Goal: Information Seeking & Learning: Stay updated

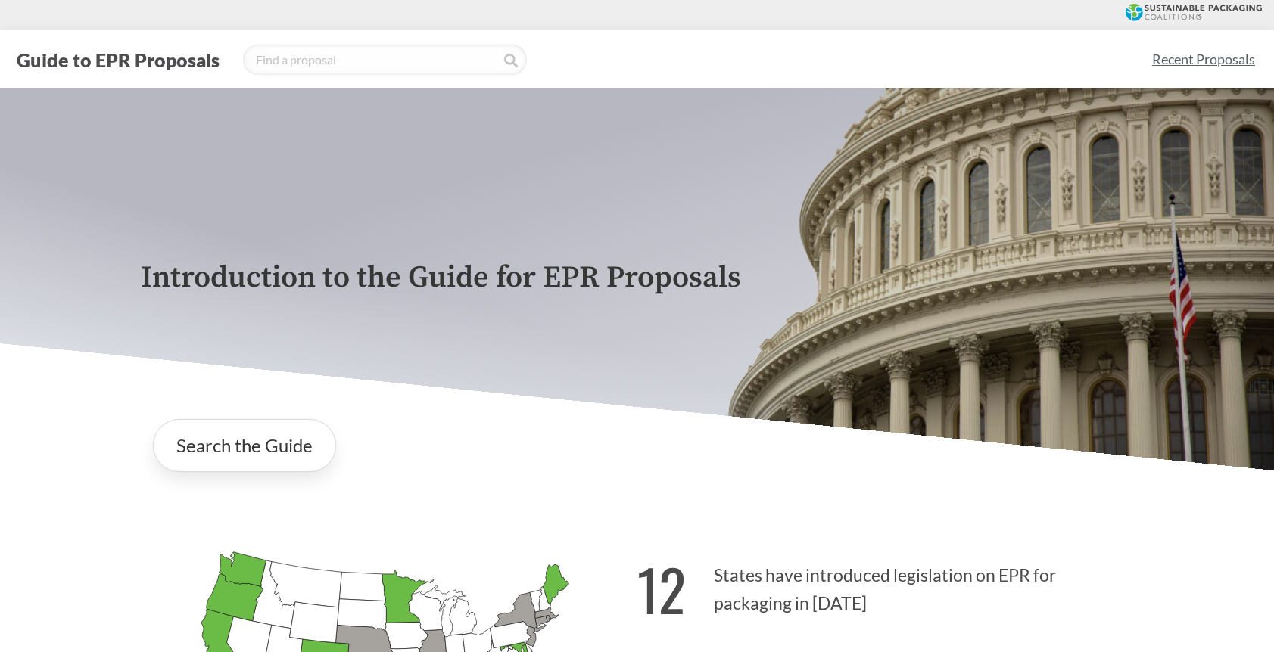
click at [1205, 70] on link "Recent Proposals" at bounding box center [1203, 59] width 117 height 34
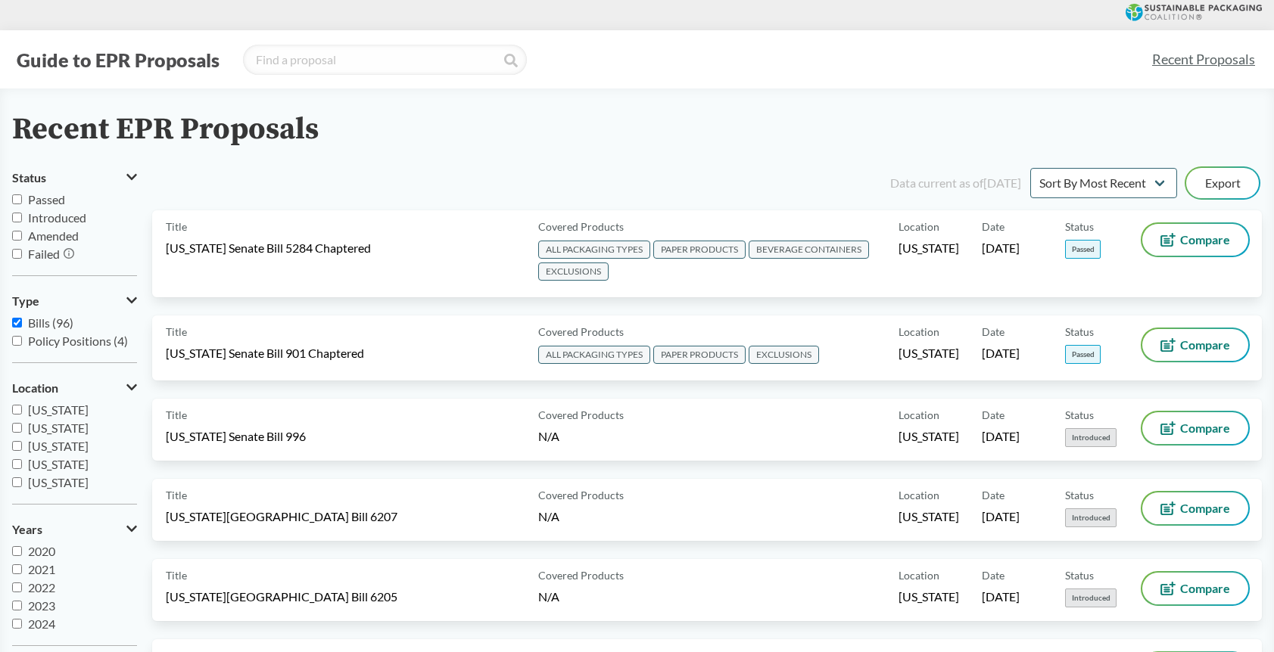
click at [17, 411] on input "[US_STATE]" at bounding box center [17, 410] width 10 height 10
checkbox input "true"
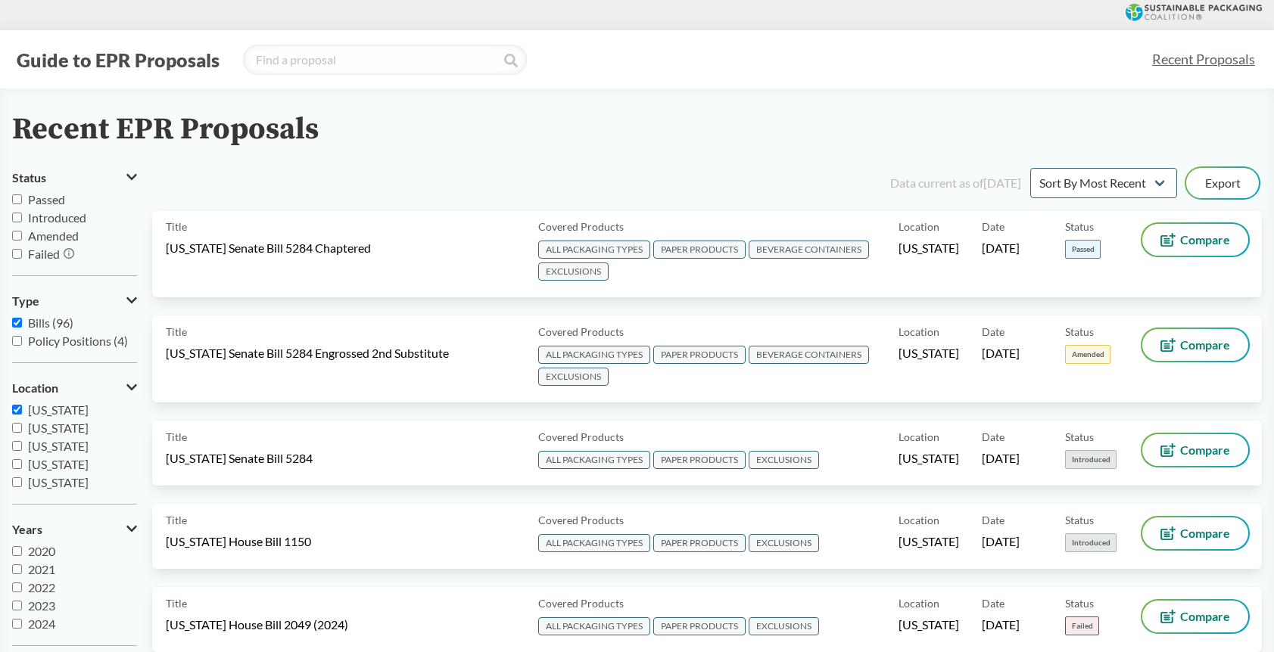
click at [15, 202] on input "Passed" at bounding box center [17, 199] width 10 height 10
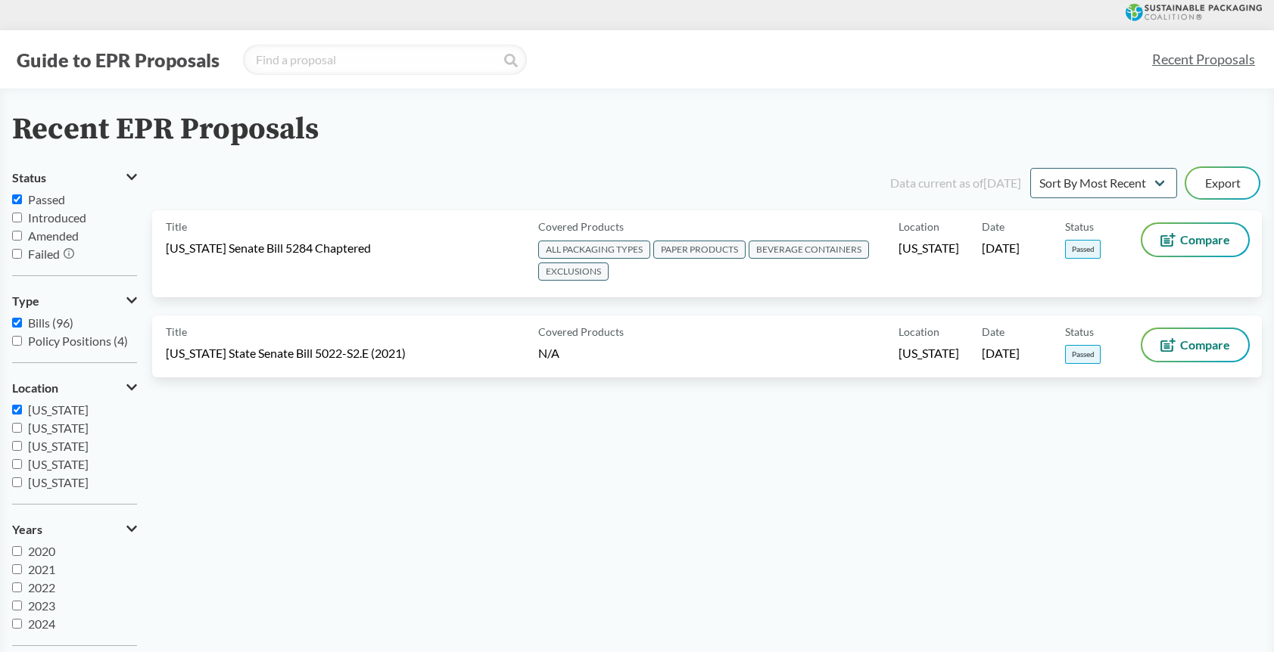
click at [15, 202] on input "Passed" at bounding box center [17, 199] width 10 height 10
checkbox input "false"
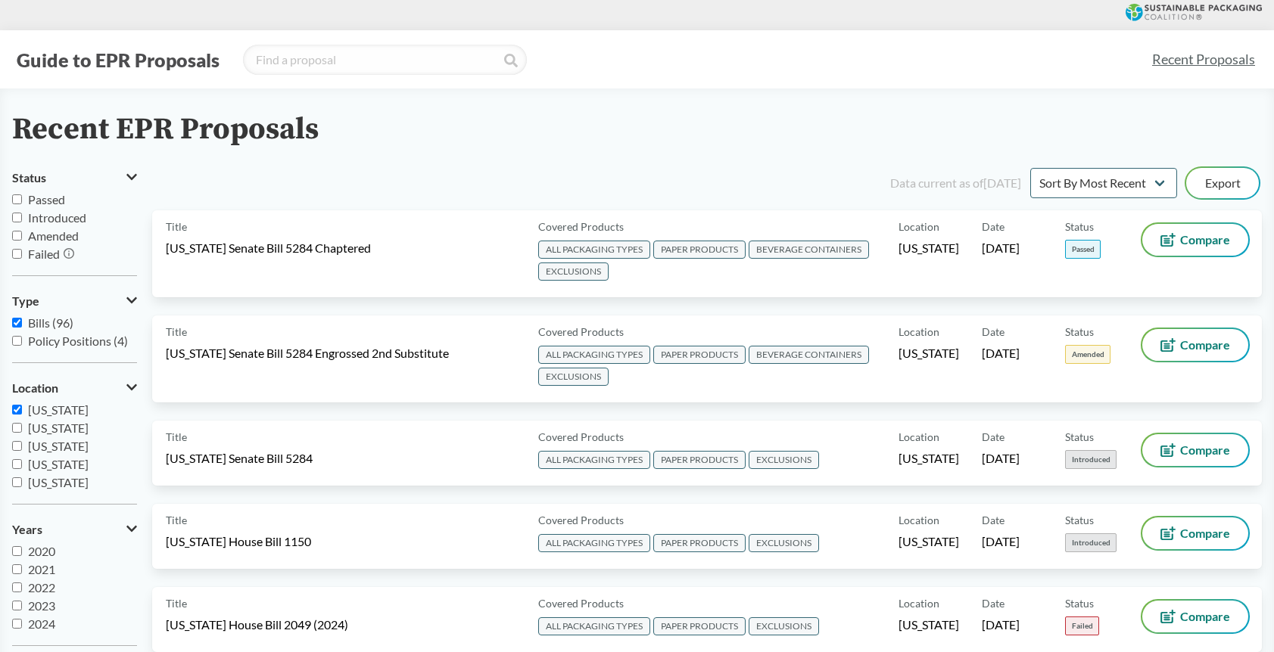
drag, startPoint x: 20, startPoint y: 412, endPoint x: 16, endPoint y: 433, distance: 20.8
click at [20, 413] on input "[US_STATE]" at bounding box center [17, 410] width 10 height 10
checkbox input "false"
click at [19, 428] on input "[US_STATE]" at bounding box center [17, 428] width 10 height 10
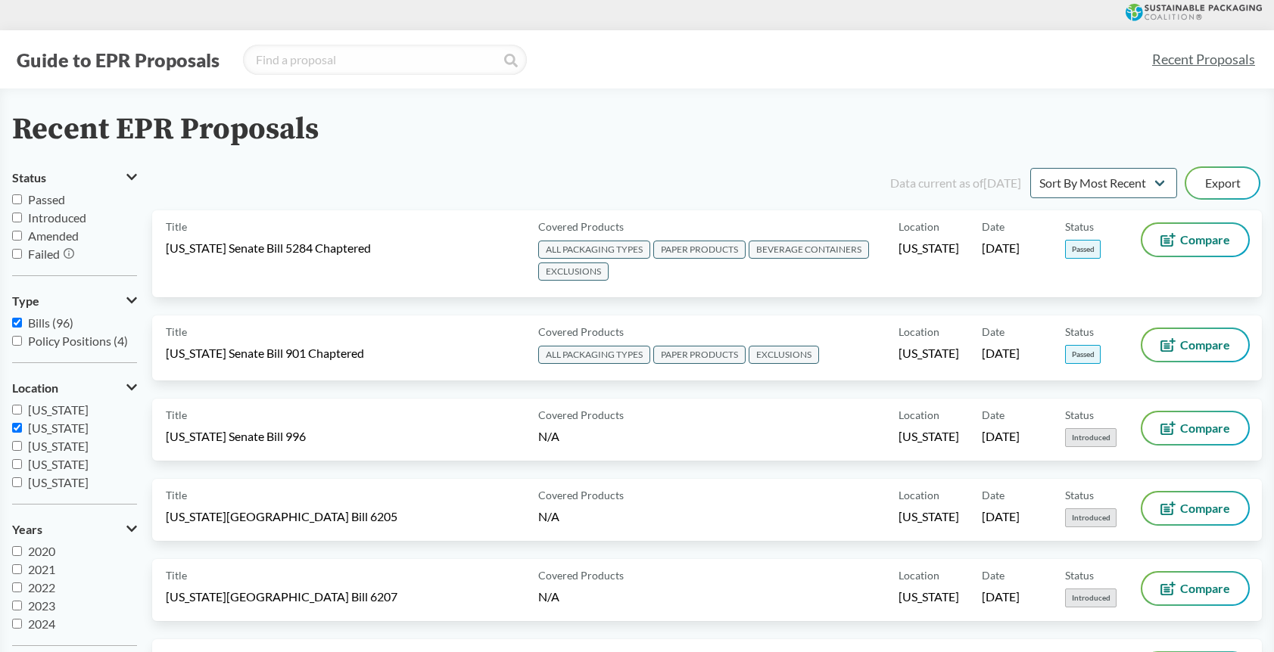
click at [17, 431] on input "[US_STATE]" at bounding box center [17, 428] width 10 height 10
checkbox input "true"
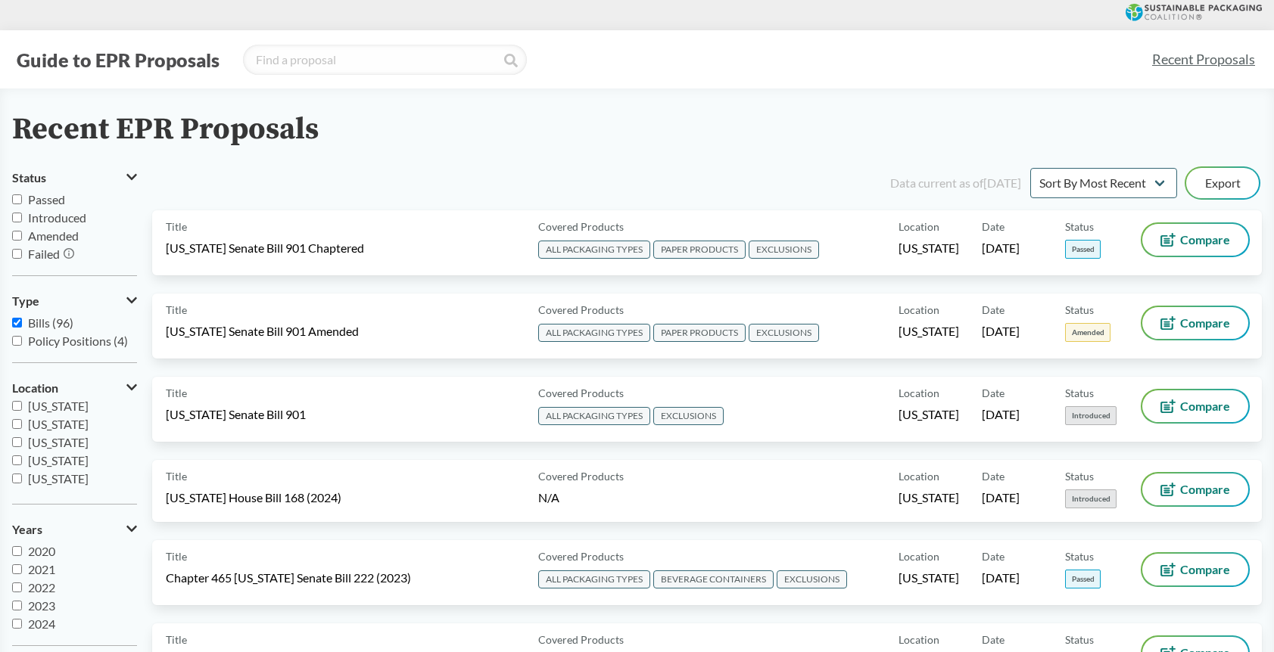
click at [17, 201] on input "Passed" at bounding box center [17, 199] width 10 height 10
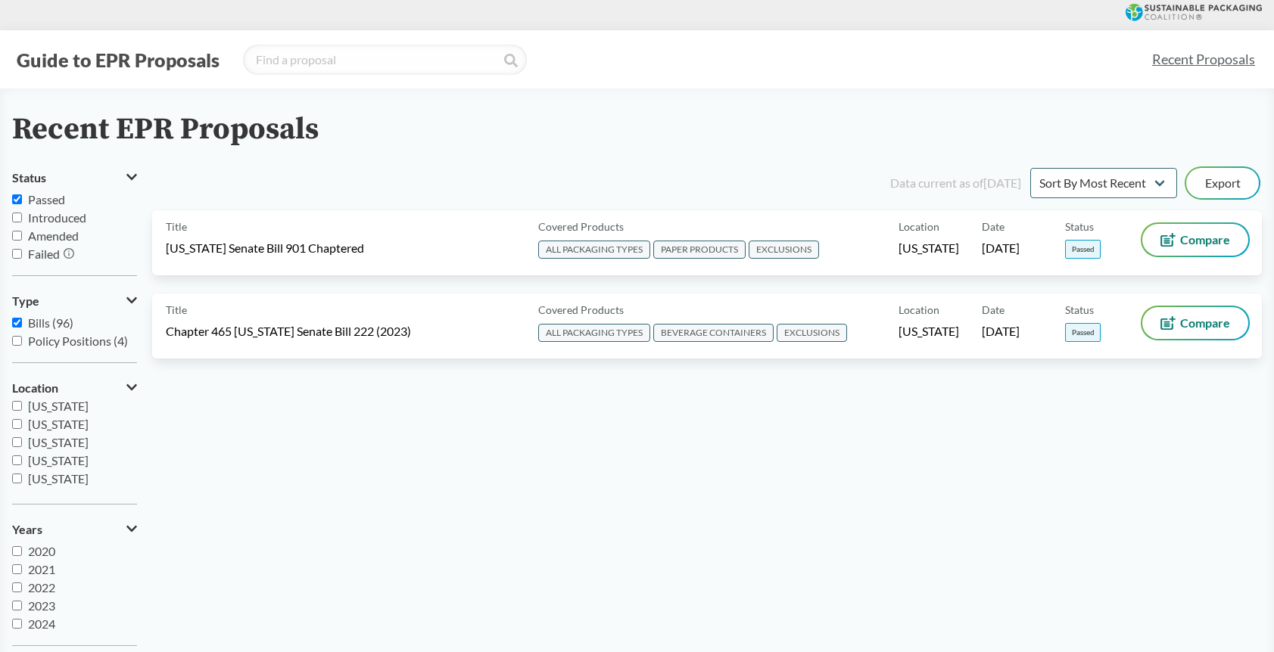
click at [17, 201] on input "Passed" at bounding box center [17, 199] width 10 height 10
checkbox input "false"
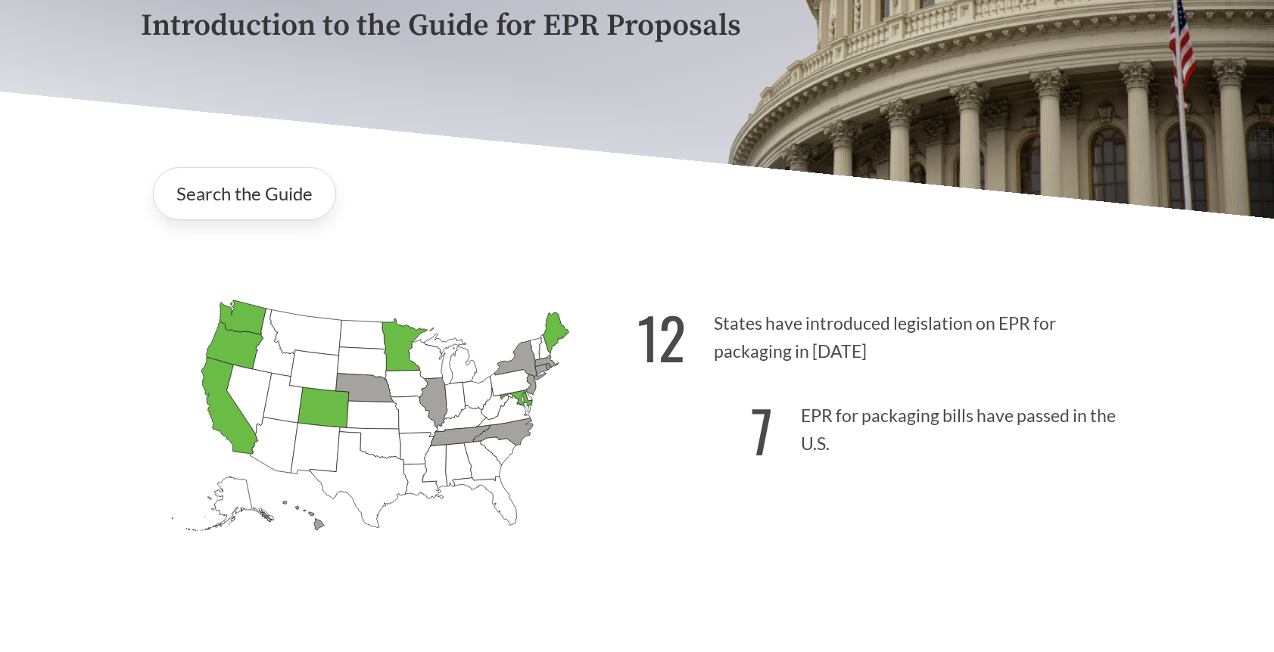
scroll to position [260, 0]
